Goal: Information Seeking & Learning: Learn about a topic

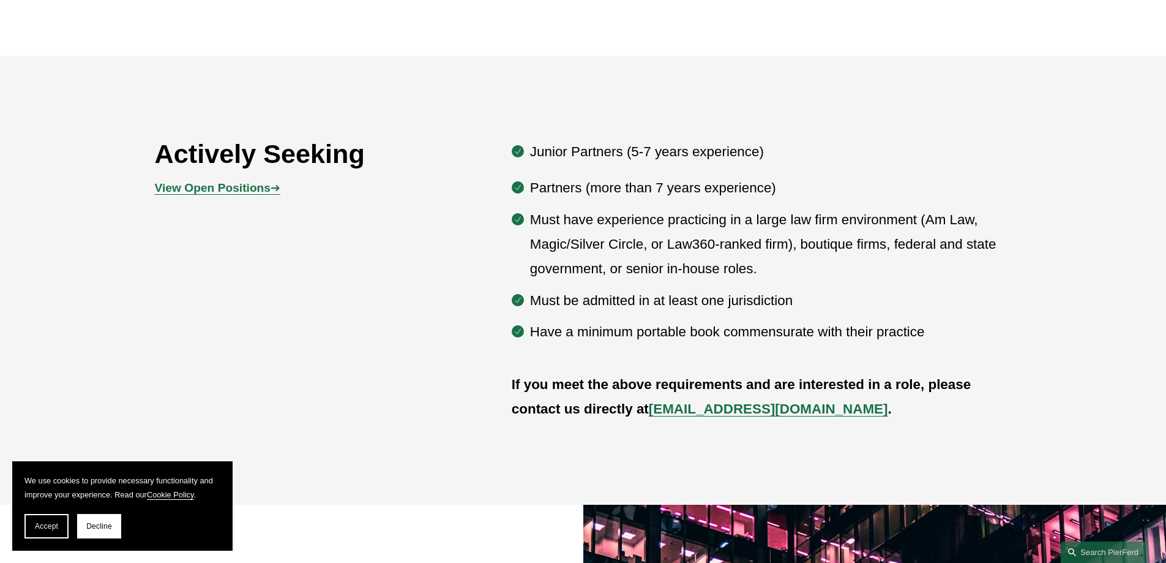
scroll to position [735, 0]
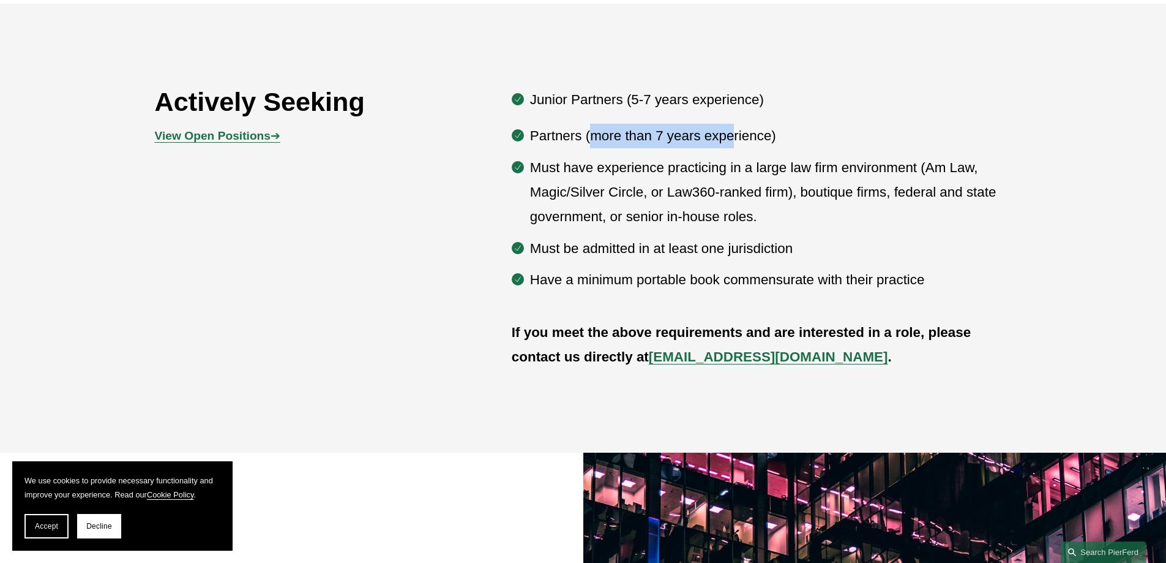
drag, startPoint x: 612, startPoint y: 140, endPoint x: 735, endPoint y: 141, distance: 123.0
click at [735, 141] on p "Partners (more than 7 years experience)" at bounding box center [771, 136] width 482 height 24
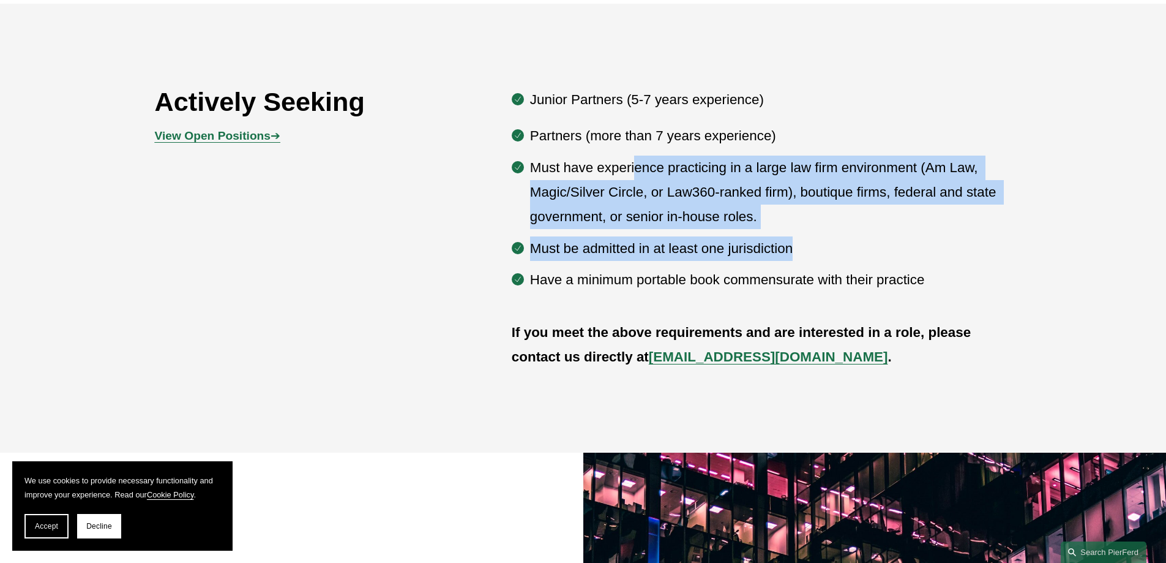
drag, startPoint x: 635, startPoint y: 173, endPoint x: 872, endPoint y: 252, distance: 250.1
click at [872, 252] on ul "Partners (more than 7 years experience) Must have experience practicing in a la…" at bounding box center [762, 208] width 500 height 168
click at [833, 252] on p "Must be admitted in at least one jurisdiction" at bounding box center [771, 248] width 482 height 24
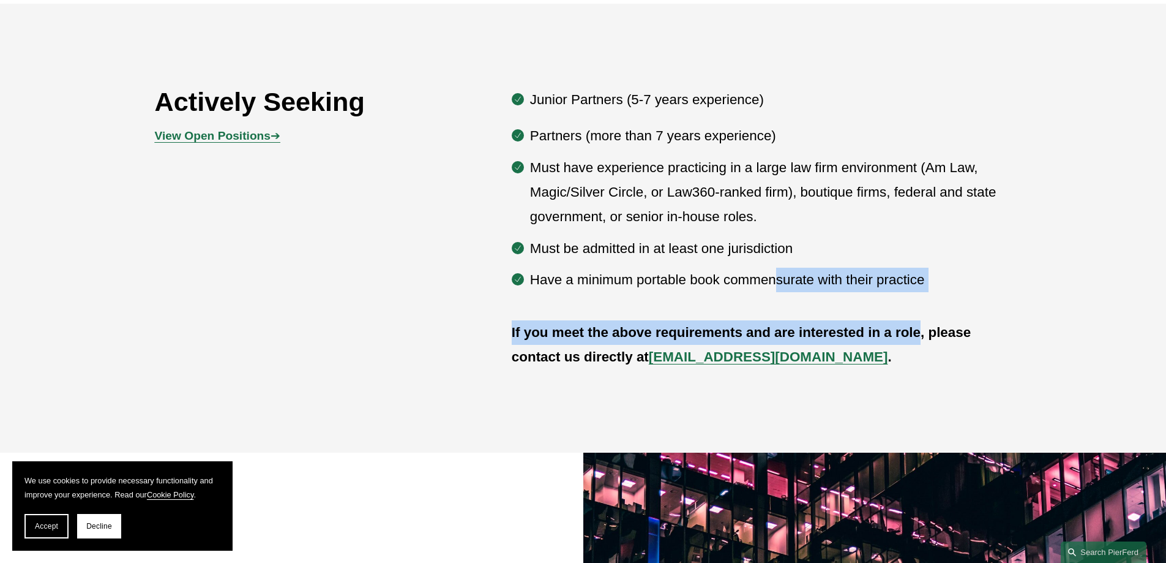
drag, startPoint x: 778, startPoint y: 275, endPoint x: 919, endPoint y: 318, distance: 147.8
click at [919, 318] on div "Actively Seeking View Open Positions ➔ Junior Partners (5-7 years experience) P…" at bounding box center [583, 228] width 1166 height 295
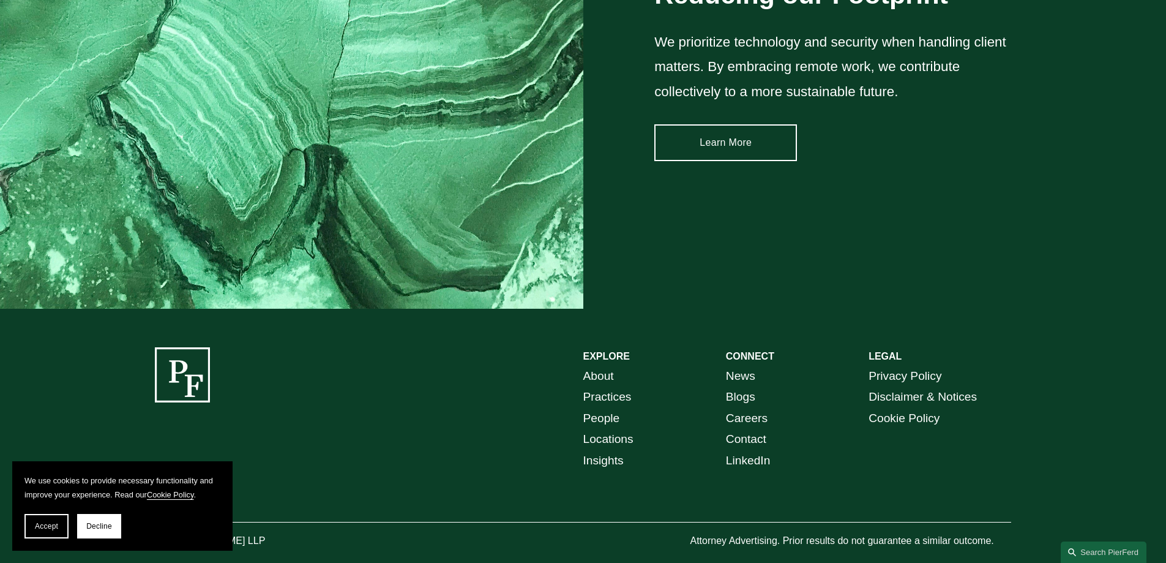
scroll to position [1865, 0]
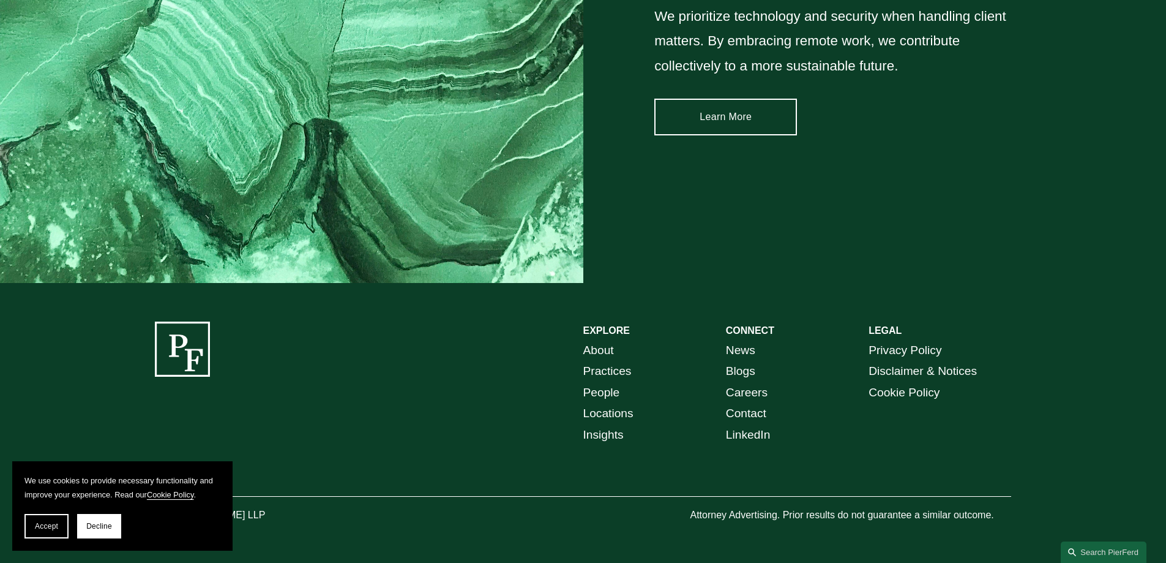
click at [753, 392] on link "Careers" at bounding box center [747, 392] width 42 height 21
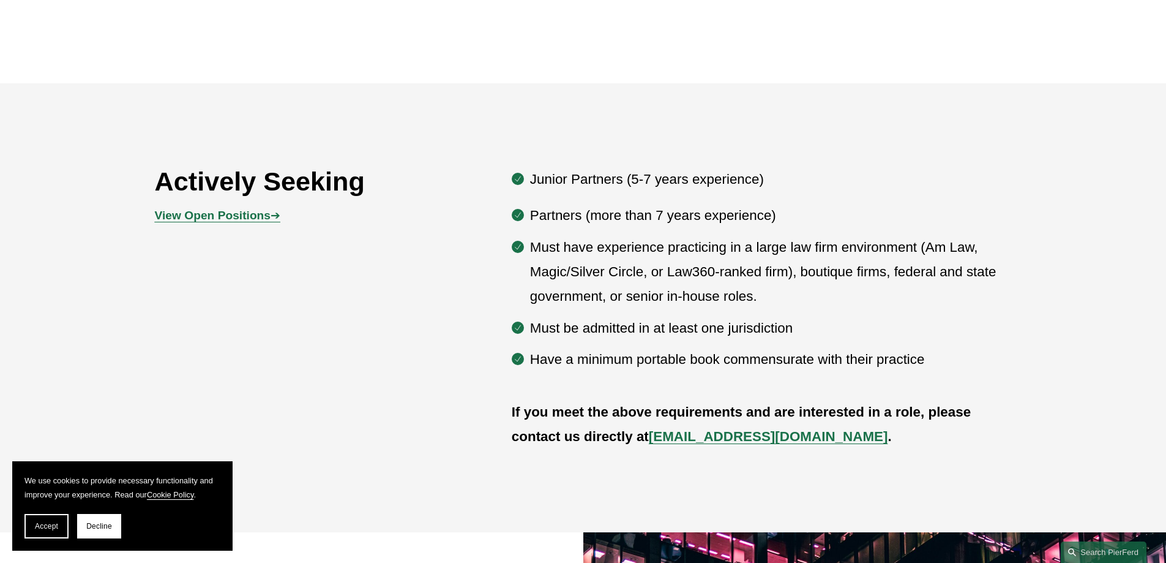
scroll to position [673, 0]
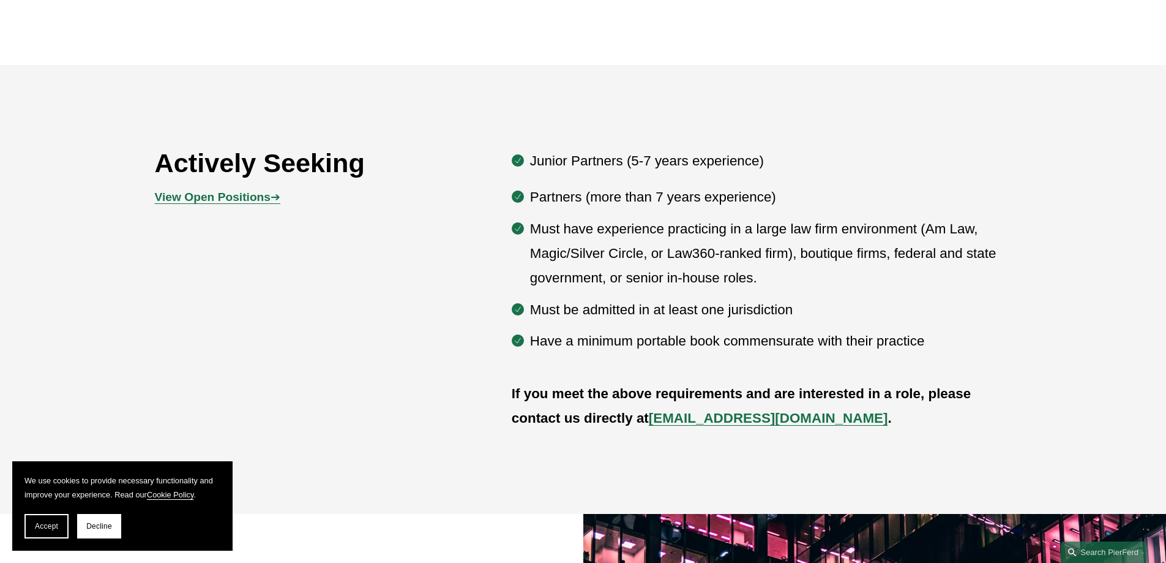
click at [206, 203] on strong "View Open Positions" at bounding box center [213, 196] width 116 height 13
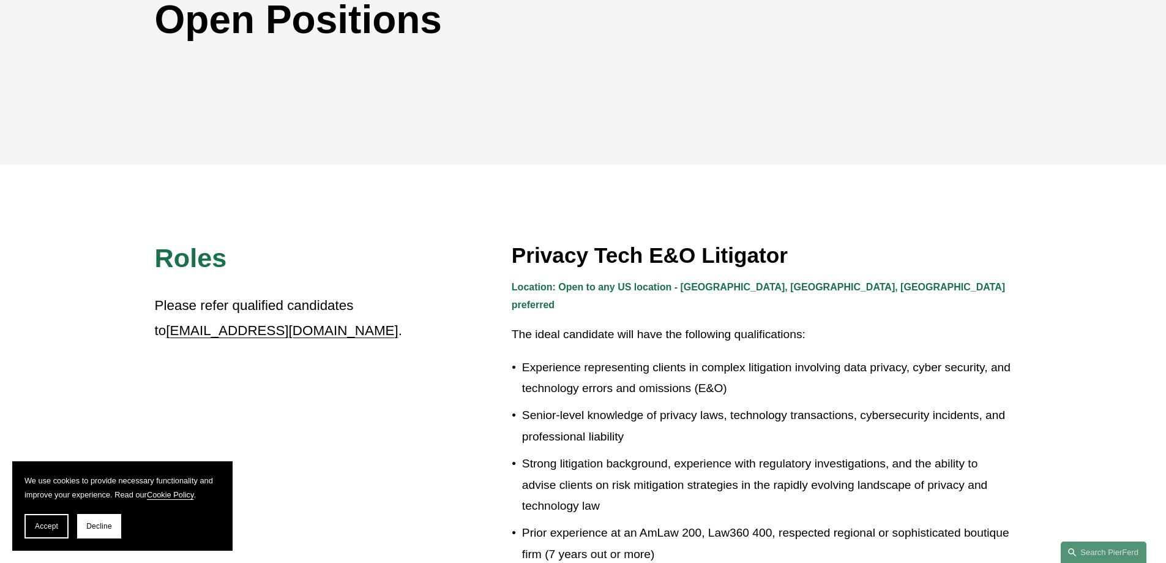
scroll to position [245, 0]
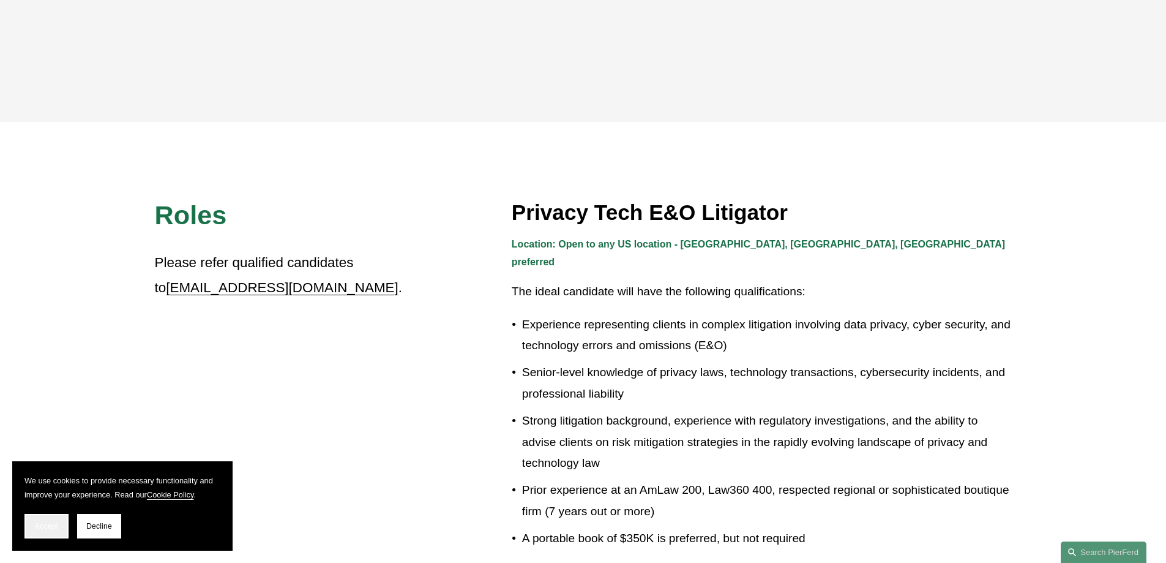
click at [37, 520] on button "Accept" at bounding box center [46, 526] width 44 height 24
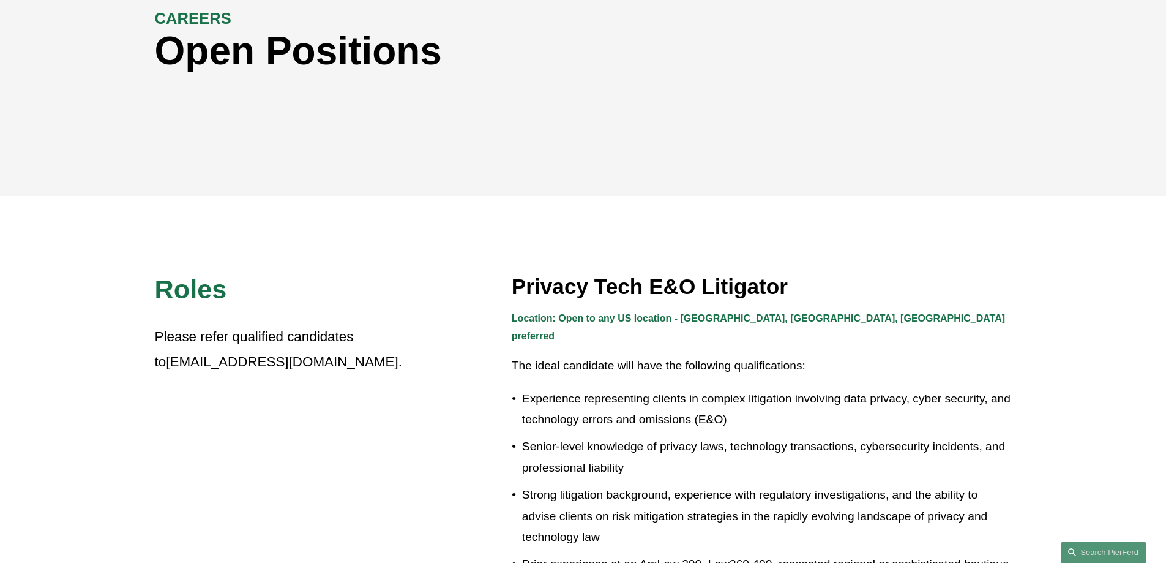
scroll to position [154, 0]
